Goal: Check status: Check status

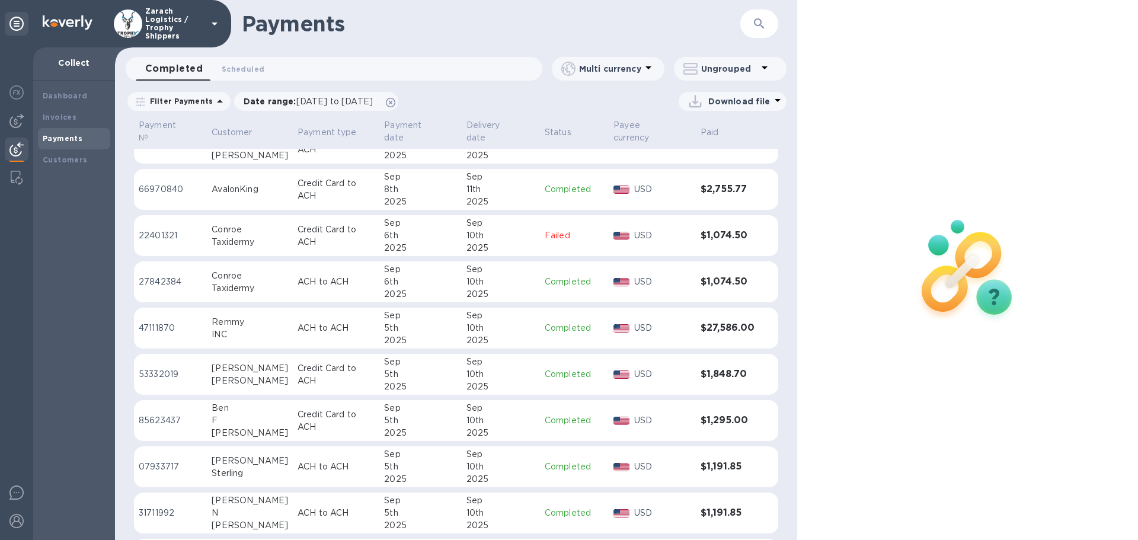
scroll to position [178, 0]
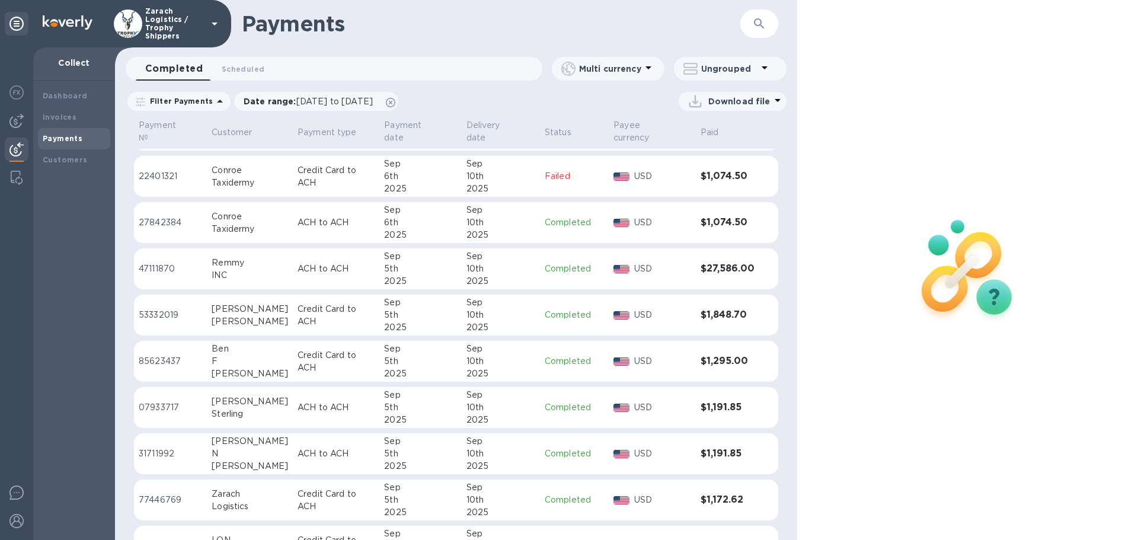
click at [165, 447] on p "31711992" at bounding box center [170, 453] width 63 height 12
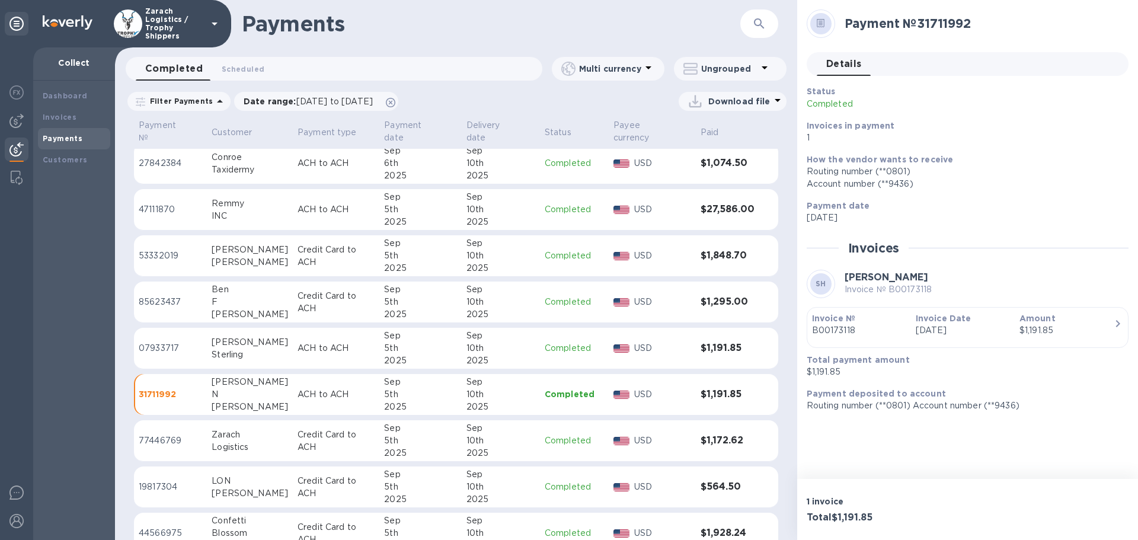
scroll to position [178, 0]
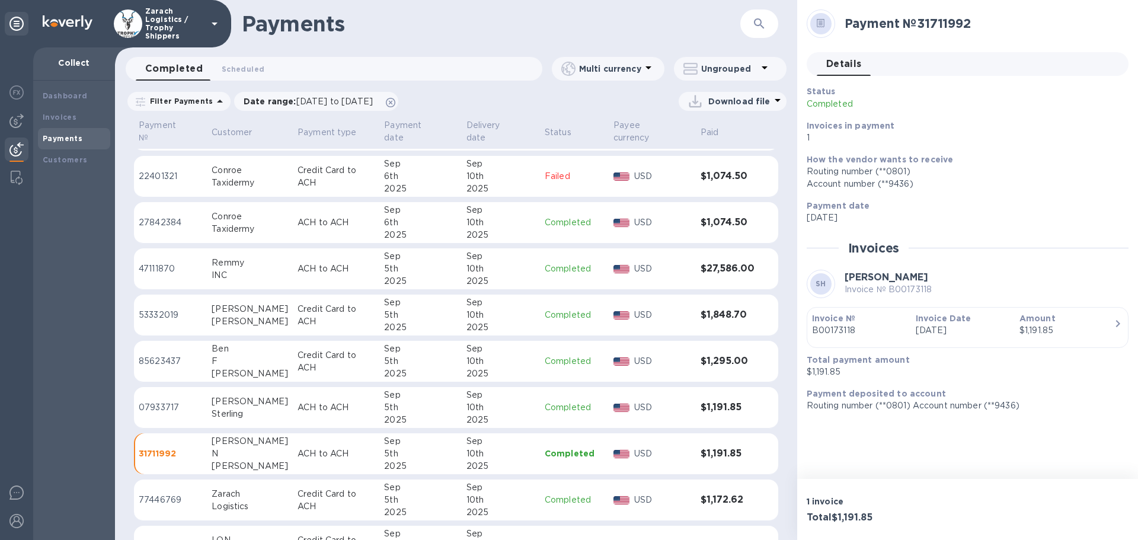
click at [152, 216] on p "27842384" at bounding box center [170, 222] width 63 height 12
click at [170, 401] on p "07933717" at bounding box center [170, 407] width 63 height 12
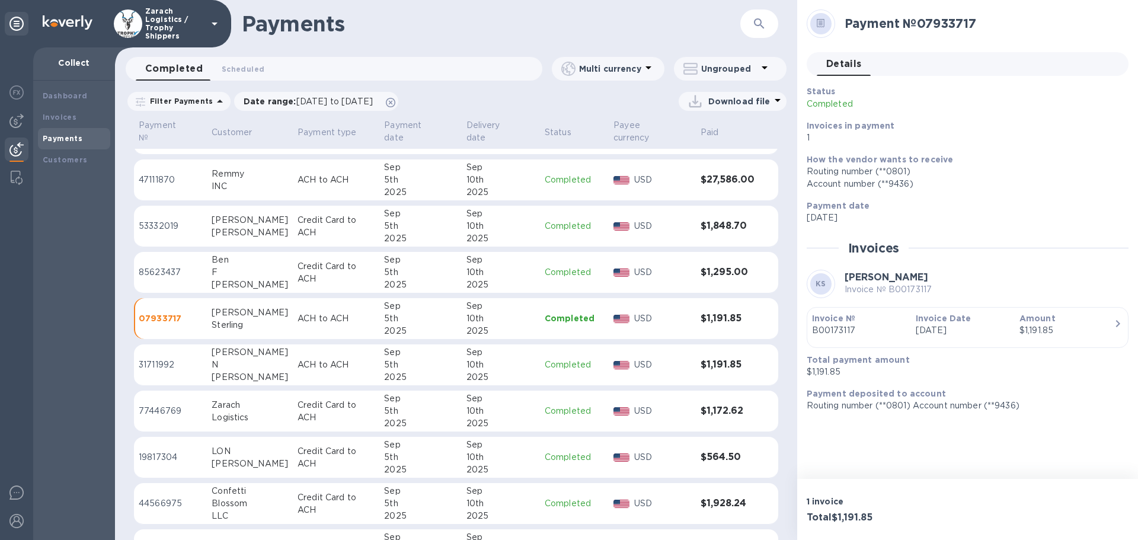
scroll to position [237, 0]
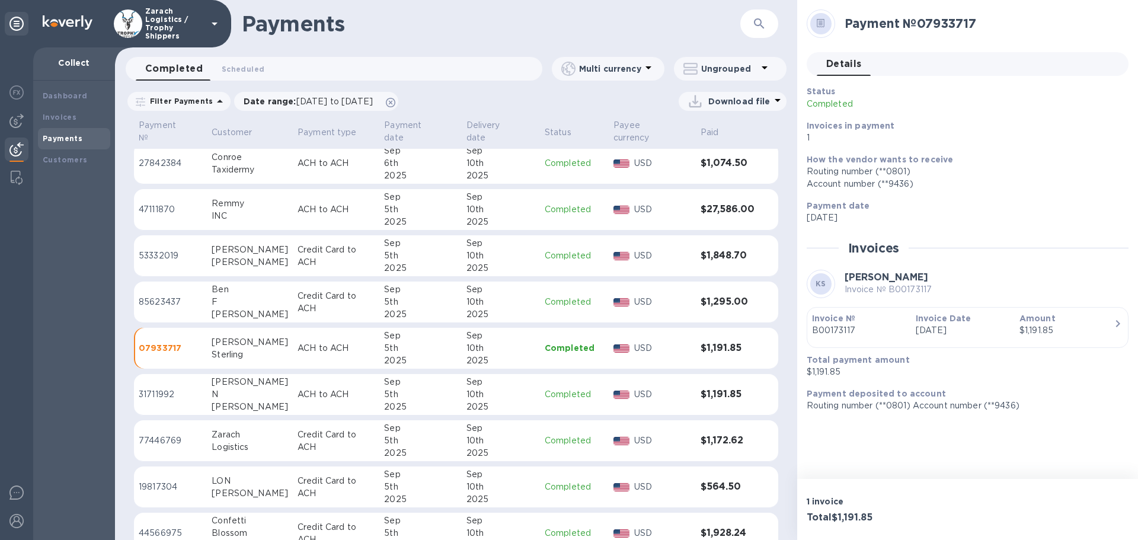
click at [153, 203] on p "47111870" at bounding box center [170, 209] width 63 height 12
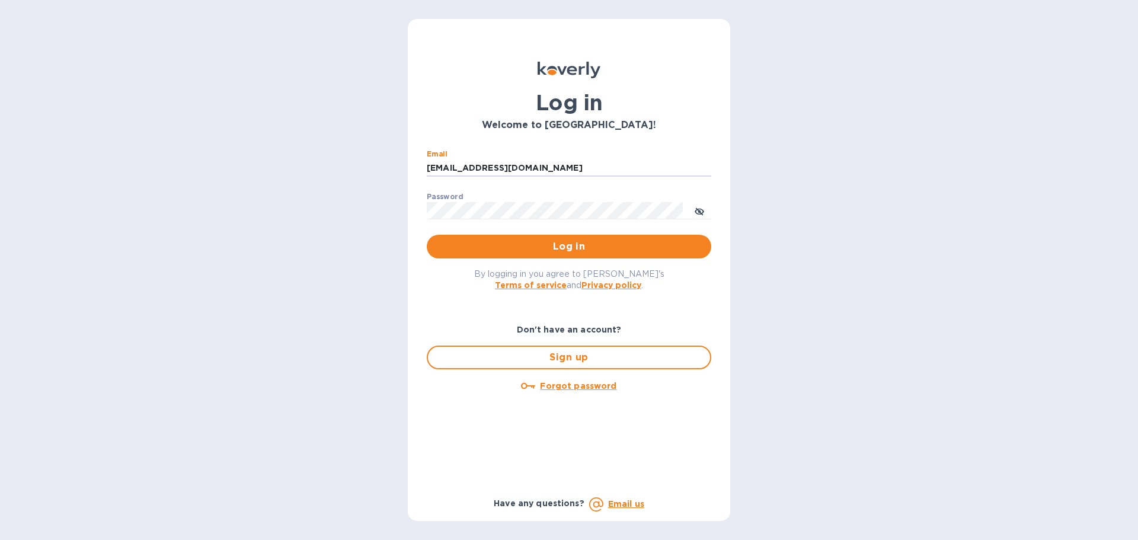
drag, startPoint x: 544, startPoint y: 170, endPoint x: 352, endPoint y: 162, distance: 192.1
click at [354, 162] on div "Log in Welcome to Koverly! Email ssinger@intlfreight.net ​ Password ​ Log in By…" at bounding box center [569, 270] width 1138 height 540
type input "ssinger@zarachlogistics.com"
click at [553, 243] on span "Log in" at bounding box center [568, 246] width 265 height 14
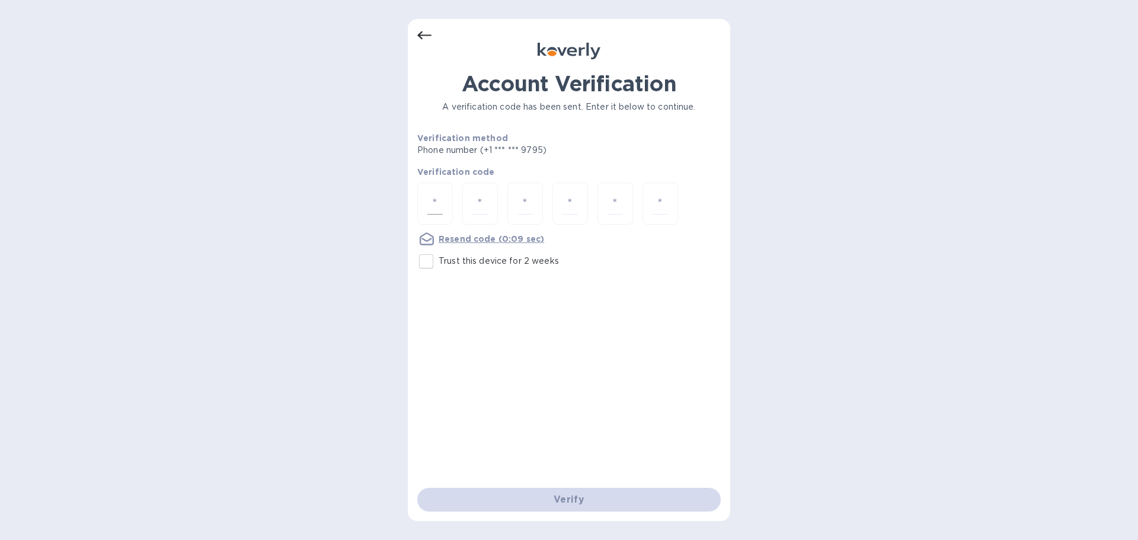
click at [444, 205] on div at bounding box center [435, 203] width 36 height 42
type input "7"
type input "8"
type input "7"
type input "4"
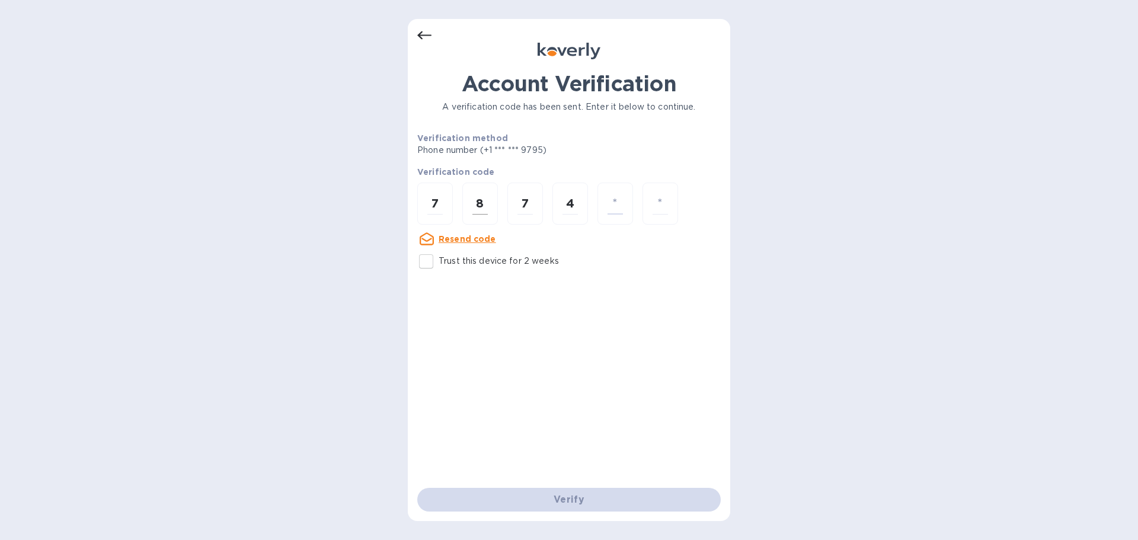
type input "9"
type input "5"
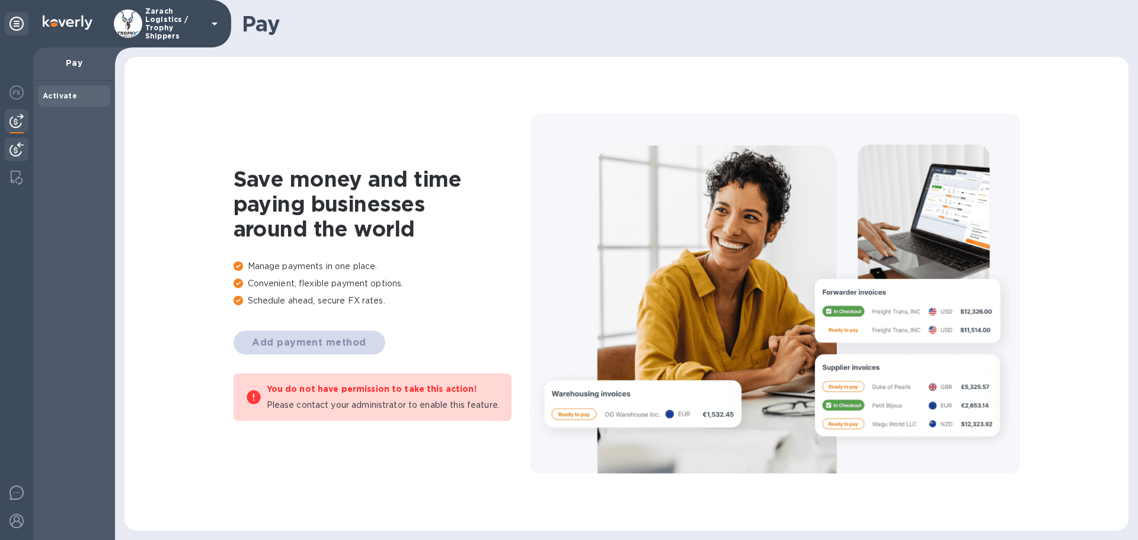
click at [20, 148] on img at bounding box center [16, 149] width 14 height 14
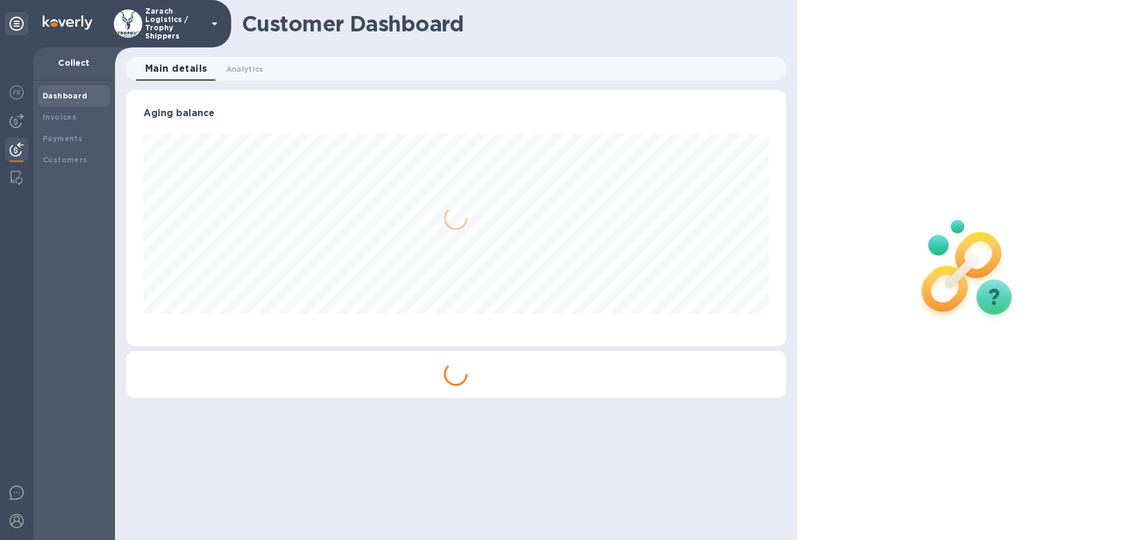
scroll to position [256, 660]
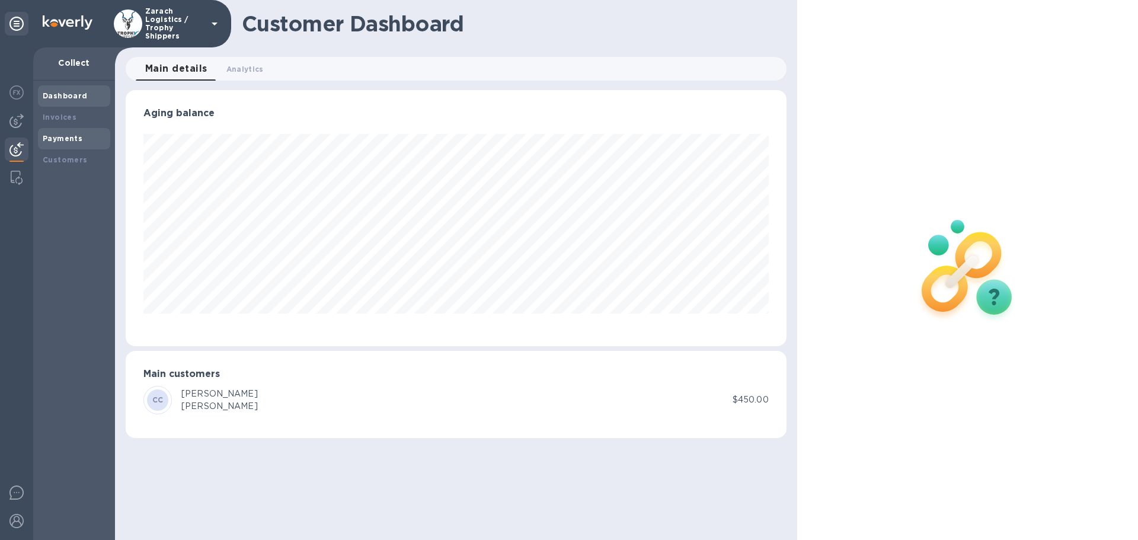
click at [56, 139] on b "Payments" at bounding box center [63, 138] width 40 height 9
